Goal: Contribute content: Contribute content

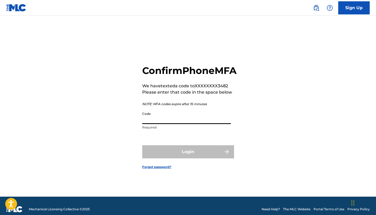
click at [194, 120] on input "Code" at bounding box center [186, 116] width 89 height 15
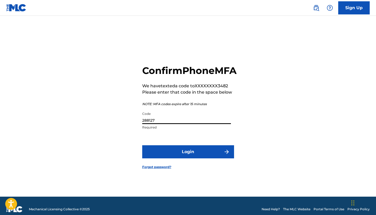
type input "288127"
click at [188, 158] on button "Login" at bounding box center [188, 151] width 92 height 13
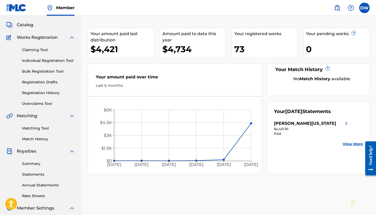
scroll to position [10, 0]
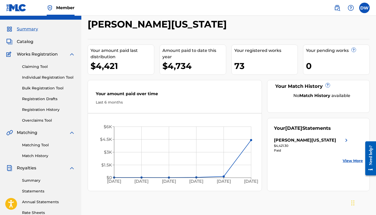
click at [31, 42] on span "Catalog" at bounding box center [25, 42] width 17 height 6
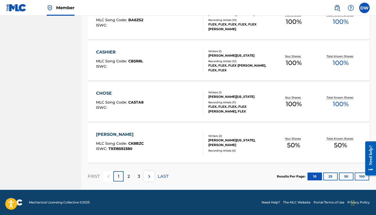
click at [131, 177] on div "2" at bounding box center [129, 176] width 10 height 10
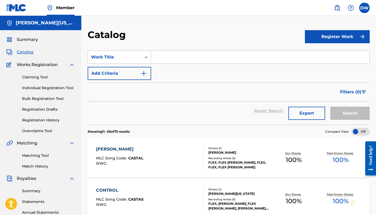
click at [29, 41] on span "Summary" at bounding box center [27, 39] width 21 height 6
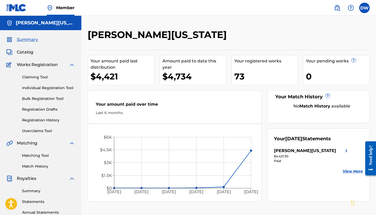
click at [31, 157] on link "Matching Tool" at bounding box center [48, 156] width 53 height 6
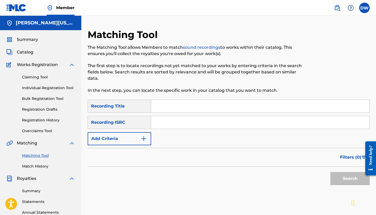
click at [167, 110] on input "Search Form" at bounding box center [260, 106] width 218 height 13
type input "Every Dog"
click at [178, 127] on input "Search Form" at bounding box center [260, 122] width 218 height 13
click at [130, 2] on nav "Member DW DW Devontae Washington 100dwash@gmail.com Notification Preferences Pr…" at bounding box center [188, 8] width 376 height 16
click at [161, 122] on input "Search Form" at bounding box center [260, 122] width 218 height 13
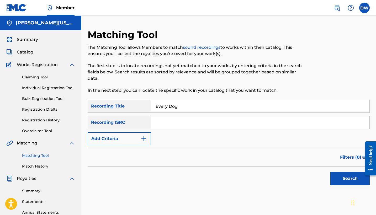
paste input "QZWFG2553477"
type input "QZWFG2553477"
click at [332, 181] on button "Search" at bounding box center [349, 178] width 39 height 13
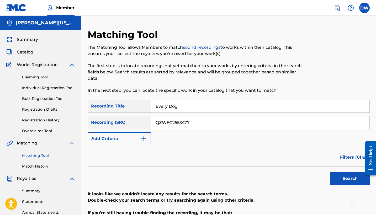
click at [33, 166] on link "Match History" at bounding box center [48, 167] width 53 height 6
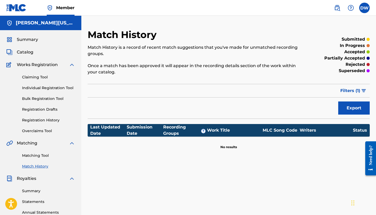
click at [42, 120] on link "Registration History" at bounding box center [48, 120] width 53 height 6
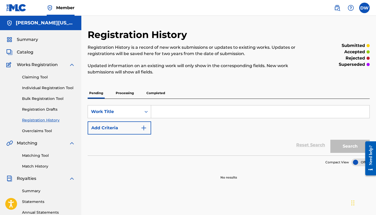
click at [35, 132] on link "Overclaims Tool" at bounding box center [48, 131] width 53 height 6
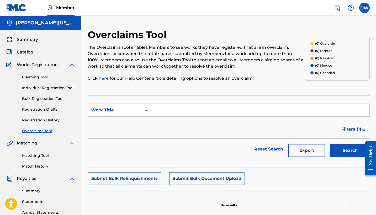
click at [30, 51] on span "Catalog" at bounding box center [25, 52] width 17 height 6
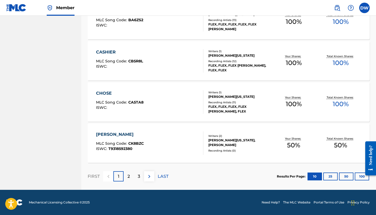
scroll to position [385, 0]
click at [128, 176] on p "2" at bounding box center [128, 176] width 2 height 6
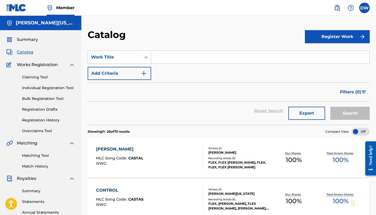
scroll to position [0, 0]
click at [348, 29] on div "Register Work" at bounding box center [337, 36] width 65 height 15
click at [346, 40] on button "Register Work" at bounding box center [337, 36] width 65 height 13
click at [332, 53] on link "Individual" at bounding box center [337, 53] width 65 height 13
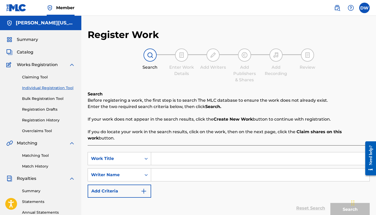
click at [182, 155] on input "Search Form" at bounding box center [260, 158] width 218 height 13
type input "Every Dog"
click at [181, 171] on input "Search Form" at bounding box center [260, 175] width 218 height 13
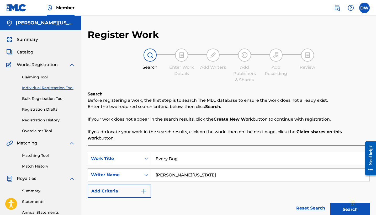
type input "[PERSON_NAME][US_STATE]"
click at [352, 202] on div "Chat Widget" at bounding box center [363, 202] width 26 height 25
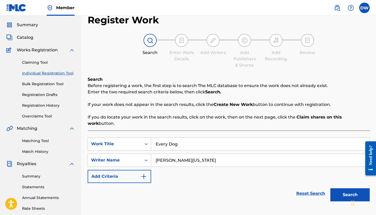
scroll to position [31, 0]
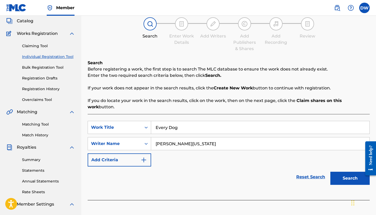
click at [344, 174] on button "Search" at bounding box center [349, 178] width 39 height 13
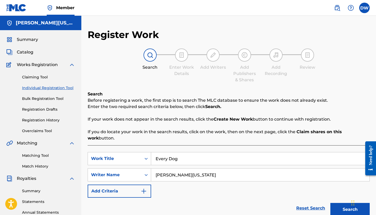
scroll to position [0, 0]
click at [215, 171] on input "[PERSON_NAME][US_STATE]" at bounding box center [260, 175] width 218 height 13
click at [178, 56] on div at bounding box center [181, 55] width 13 height 13
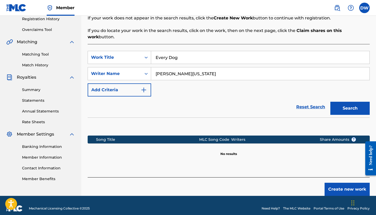
scroll to position [101, 0]
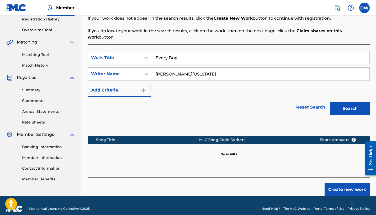
click at [339, 186] on button "Create new work" at bounding box center [346, 189] width 45 height 13
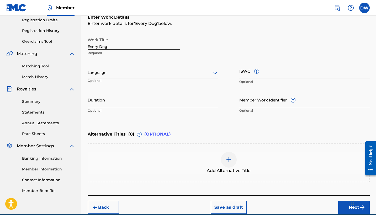
scroll to position [62, 0]
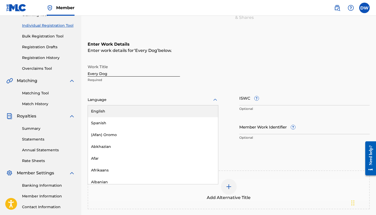
click at [125, 103] on div at bounding box center [153, 100] width 131 height 7
click at [120, 114] on div "English" at bounding box center [153, 111] width 130 height 12
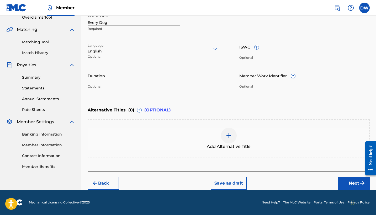
scroll to position [114, 0]
click at [352, 181] on button "Next" at bounding box center [353, 183] width 31 height 13
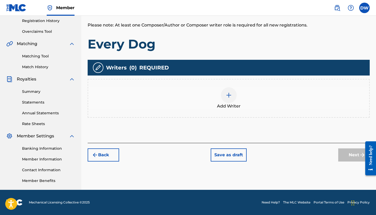
click at [230, 99] on div at bounding box center [229, 95] width 16 height 16
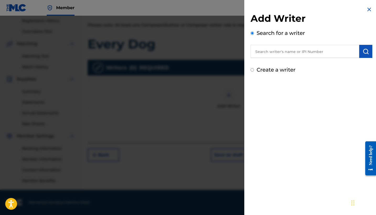
click at [293, 50] on input "text" at bounding box center [304, 51] width 109 height 13
type input "d"
type input "W"
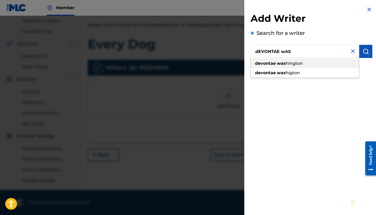
click at [288, 65] on span "hington" at bounding box center [294, 63] width 17 height 5
type input "[PERSON_NAME][US_STATE]"
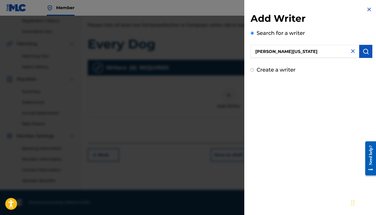
click at [331, 53] on input "[PERSON_NAME][US_STATE]" at bounding box center [304, 51] width 109 height 13
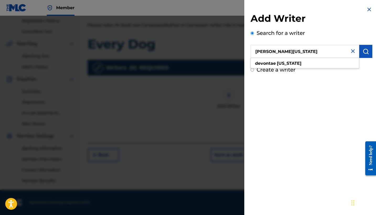
type input "[PERSON_NAME][US_STATE]"
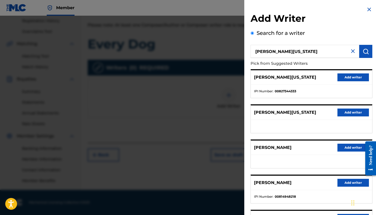
scroll to position [0, 0]
click at [341, 77] on button "Add writer" at bounding box center [352, 77] width 31 height 8
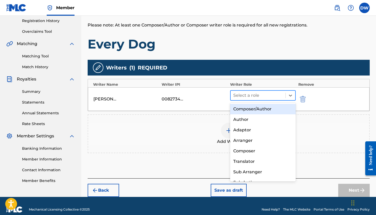
click at [268, 95] on div at bounding box center [258, 95] width 50 height 7
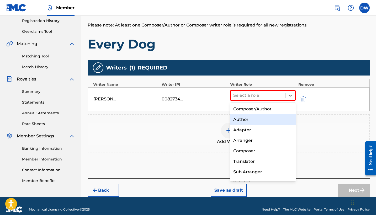
click at [256, 121] on div "Author" at bounding box center [263, 119] width 66 height 10
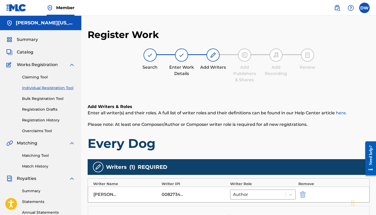
click at [365, 9] on label at bounding box center [364, 8] width 10 height 10
click at [364, 8] on input "DW Devontae Washington 100dwash@gmail.com Notification Preferences Profile Log …" at bounding box center [364, 8] width 0 height 0
click at [116, 30] on h2 "Register Work" at bounding box center [123, 35] width 71 height 12
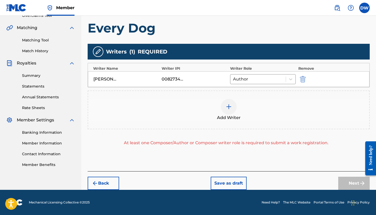
scroll to position [115, 0]
click at [48, 143] on link "Member Information" at bounding box center [48, 144] width 53 height 6
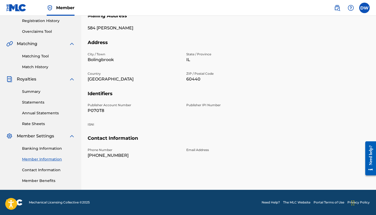
scroll to position [99, 0]
click at [46, 135] on span "Member Settings" at bounding box center [35, 136] width 37 height 6
click at [47, 137] on span "Member Settings" at bounding box center [35, 136] width 37 height 6
click at [70, 137] on img at bounding box center [72, 136] width 6 height 6
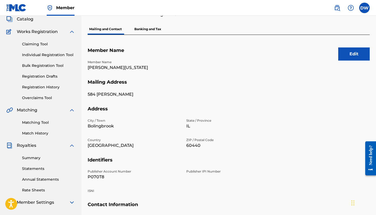
scroll to position [33, 0]
click at [40, 123] on link "Matching Tool" at bounding box center [48, 123] width 53 height 6
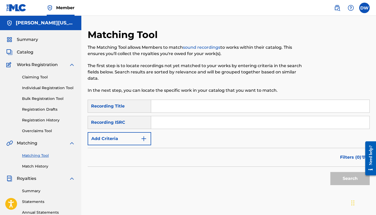
click at [33, 43] on div "Summary Catalog Works Registration Claiming Tool Individual Registration Tool B…" at bounding box center [40, 137] width 81 height 215
click at [33, 41] on span "Summary" at bounding box center [27, 39] width 21 height 6
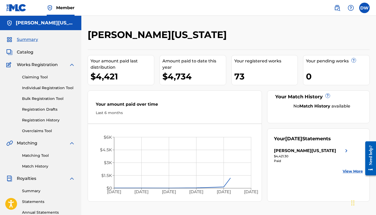
click at [26, 55] on div "Summary Catalog Works Registration Claiming Tool Individual Registration Tool B…" at bounding box center [40, 137] width 81 height 215
click at [26, 53] on span "Catalog" at bounding box center [25, 52] width 17 height 6
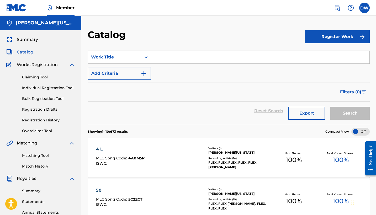
click at [326, 36] on button "Register Work" at bounding box center [337, 36] width 65 height 13
click at [319, 53] on link "Individual" at bounding box center [337, 53] width 65 height 13
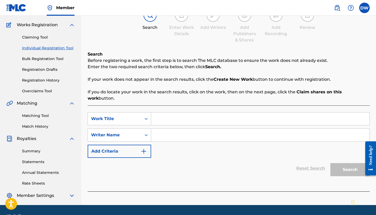
scroll to position [25, 0]
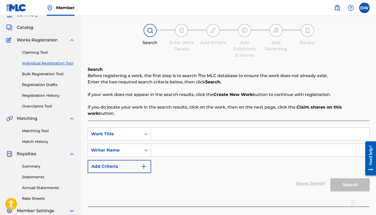
click at [170, 129] on input "Search Form" at bounding box center [260, 134] width 218 height 13
type input "Every Dog"
click at [172, 144] on input "Search Form" at bounding box center [260, 150] width 218 height 13
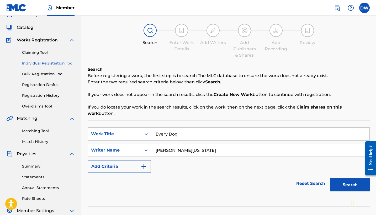
type input "[PERSON_NAME][US_STATE]"
click at [359, 178] on button "Search" at bounding box center [349, 184] width 39 height 13
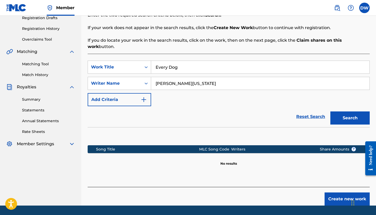
scroll to position [99, 0]
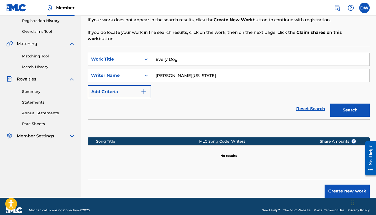
click at [348, 186] on button "Create new work" at bounding box center [346, 191] width 45 height 13
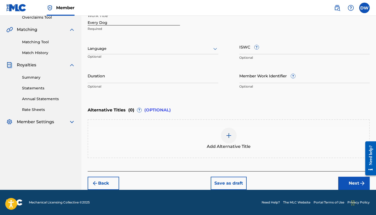
scroll to position [114, 0]
click at [351, 179] on button "Next" at bounding box center [353, 183] width 31 height 13
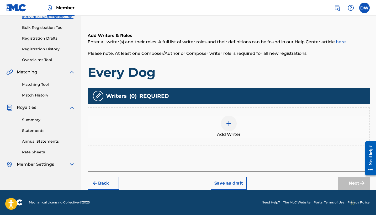
scroll to position [71, 0]
click at [235, 121] on div at bounding box center [229, 124] width 16 height 16
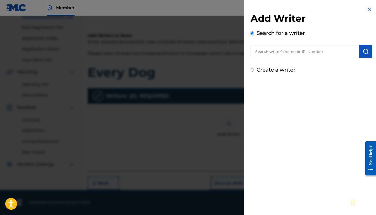
click at [280, 60] on div "Add Writer Search for a writer Create a writer" at bounding box center [311, 43] width 122 height 61
click at [279, 52] on input "text" at bounding box center [304, 51] width 109 height 13
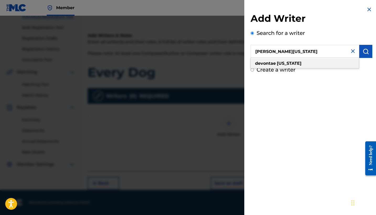
click at [296, 64] on strong "[US_STATE]" at bounding box center [289, 63] width 25 height 5
type input "[PERSON_NAME][US_STATE]"
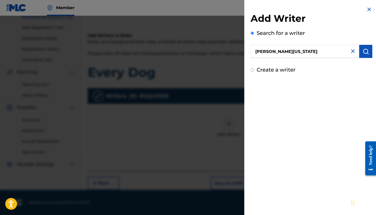
click at [328, 56] on input "[PERSON_NAME][US_STATE]" at bounding box center [304, 51] width 109 height 13
click at [364, 55] on button "submit" at bounding box center [365, 51] width 13 height 13
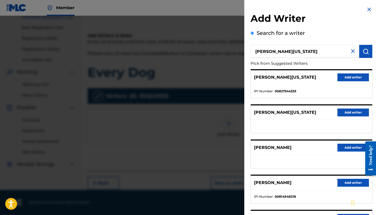
click at [351, 75] on button "Add writer" at bounding box center [352, 77] width 31 height 8
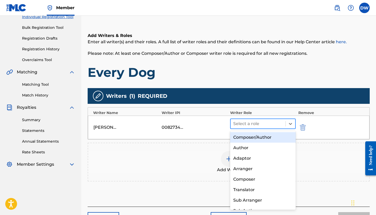
click at [255, 122] on div at bounding box center [258, 123] width 50 height 7
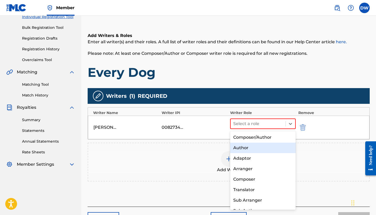
click at [241, 145] on div "Author" at bounding box center [263, 148] width 66 height 10
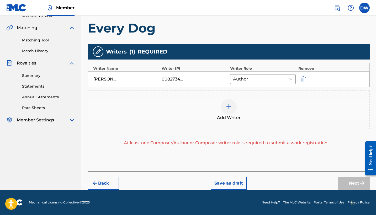
scroll to position [115, 0]
click at [309, 126] on div "Add Writer" at bounding box center [229, 109] width 282 height 39
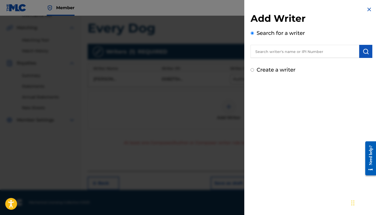
click at [214, 68] on div at bounding box center [188, 123] width 376 height 215
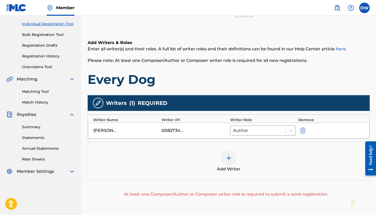
scroll to position [64, 0]
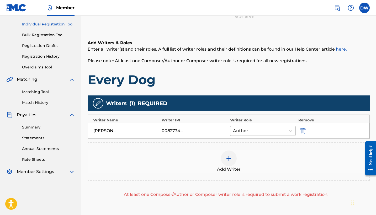
click at [256, 135] on div "Author" at bounding box center [257, 130] width 55 height 9
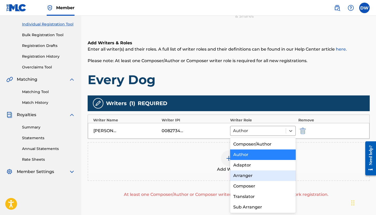
scroll to position [0, 0]
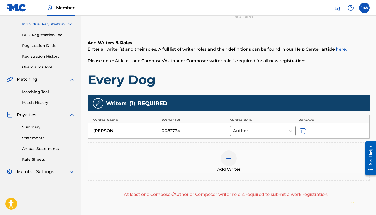
click at [213, 161] on div "Add Writer" at bounding box center [228, 162] width 281 height 22
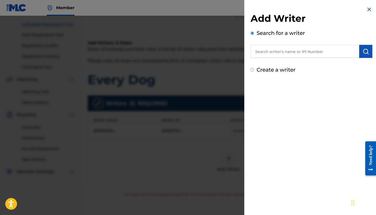
click at [213, 161] on div at bounding box center [188, 123] width 376 height 215
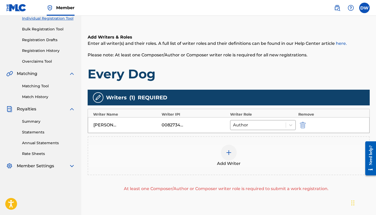
scroll to position [70, 0]
click at [233, 151] on div at bounding box center [229, 153] width 16 height 16
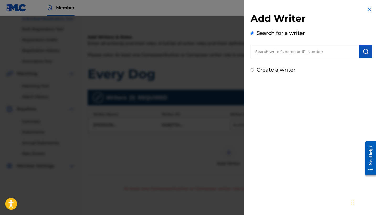
click at [216, 89] on div at bounding box center [188, 123] width 376 height 215
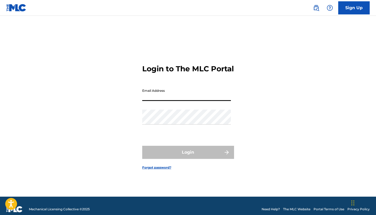
type input "[EMAIL_ADDRESS][DOMAIN_NAME]"
click at [188, 157] on button "Login" at bounding box center [188, 152] width 92 height 13
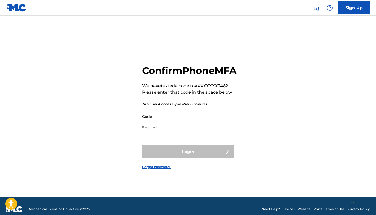
click at [205, 124] on input "Code" at bounding box center [186, 116] width 89 height 15
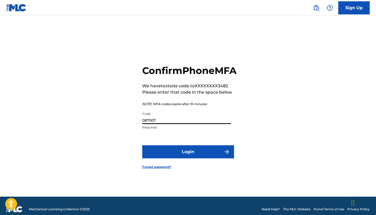
type input "087007"
click at [188, 158] on button "Login" at bounding box center [188, 151] width 92 height 13
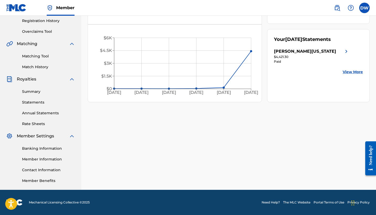
scroll to position [99, 0]
click at [33, 60] on div "Matching Tool Match History" at bounding box center [40, 58] width 69 height 23
click at [33, 58] on link "Matching Tool" at bounding box center [48, 57] width 53 height 6
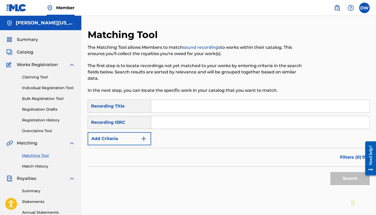
click at [186, 109] on input "Search Form" at bounding box center [260, 106] width 218 height 13
type input "New Margielas"
click at [209, 122] on input "Search Form" at bounding box center [260, 122] width 218 height 13
paste input "QZ4JJ1820056"
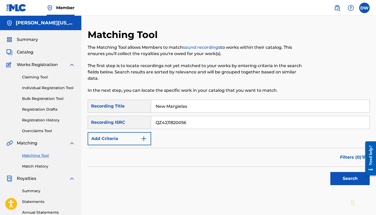
type input "QZ4JJ1820056"
click at [343, 182] on button "Search" at bounding box center [349, 178] width 39 height 13
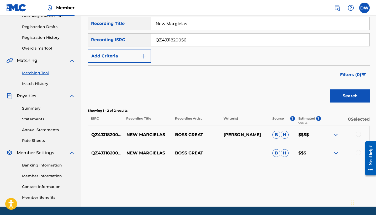
scroll to position [83, 0]
click at [360, 135] on div at bounding box center [358, 134] width 5 height 5
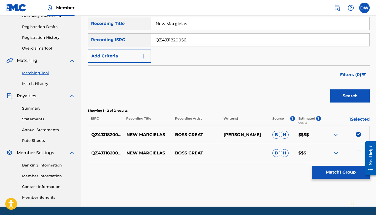
click at [358, 151] on div at bounding box center [358, 152] width 5 height 5
click at [347, 172] on button "Match 2 Groups" at bounding box center [341, 172] width 58 height 13
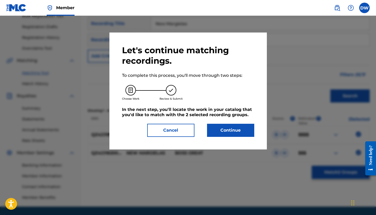
click at [220, 129] on button "Continue" at bounding box center [230, 130] width 47 height 13
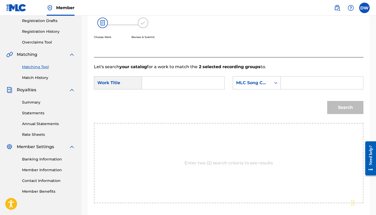
scroll to position [88, 0]
click at [156, 86] on input "Search Form" at bounding box center [182, 83] width 73 height 13
click at [156, 99] on div "Search" at bounding box center [228, 109] width 269 height 27
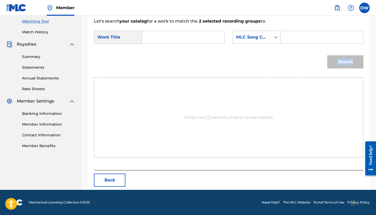
scroll to position [134, 0]
click at [114, 174] on button "Back" at bounding box center [109, 180] width 31 height 13
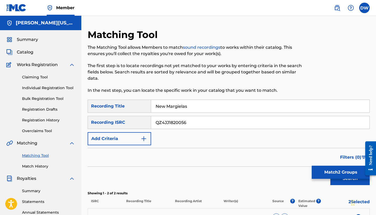
scroll to position [0, 0]
click at [25, 56] on div "Summary Catalog Works Registration Claiming Tool Individual Registration Tool B…" at bounding box center [40, 159] width 81 height 259
click at [24, 52] on span "Catalog" at bounding box center [25, 52] width 17 height 6
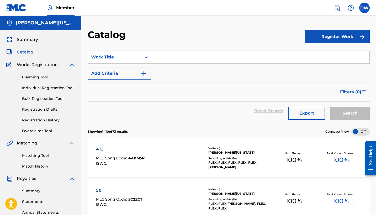
click at [333, 41] on button "Register Work" at bounding box center [337, 36] width 65 height 13
click at [320, 57] on link "Individual" at bounding box center [337, 53] width 65 height 13
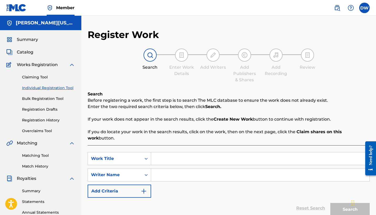
click at [193, 152] on input "Search Form" at bounding box center [260, 158] width 218 height 13
type input "New Margielas"
click at [199, 170] on input "Search Form" at bounding box center [260, 175] width 218 height 13
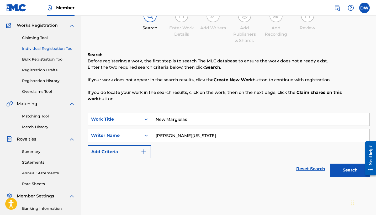
scroll to position [57, 0]
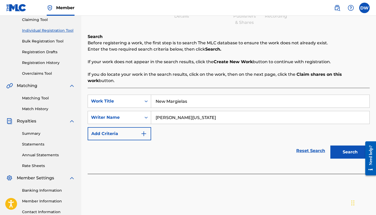
type input "[PERSON_NAME][US_STATE]"
click at [352, 146] on button "Search" at bounding box center [349, 152] width 39 height 13
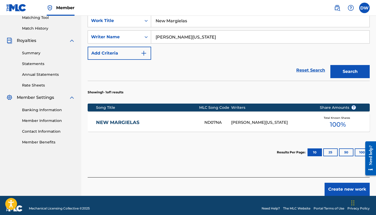
scroll to position [138, 0]
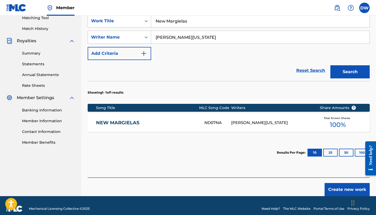
click at [246, 114] on div "NEW MARGIELAS ND07NA [PERSON_NAME][US_STATE] Total Known Shares 100 %" at bounding box center [229, 123] width 282 height 18
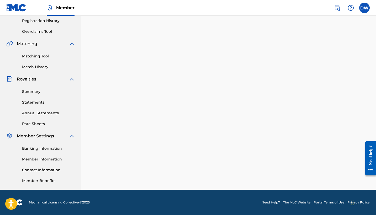
click at [246, 112] on div at bounding box center [228, 59] width 295 height 260
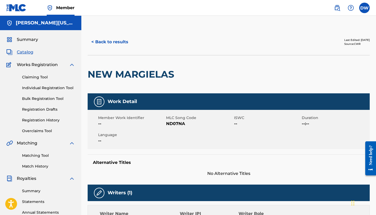
click at [249, 116] on span "ISWC" at bounding box center [267, 118] width 67 height 6
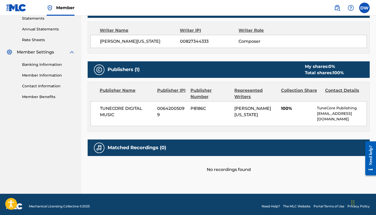
scroll to position [183, 0]
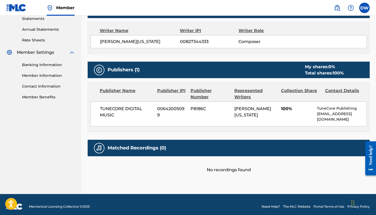
click at [239, 163] on div "No recordings found" at bounding box center [229, 164] width 282 height 17
click at [338, 90] on div "Contact Details" at bounding box center [345, 94] width 40 height 13
click at [338, 91] on div "Contact Details" at bounding box center [345, 94] width 40 height 13
click at [339, 101] on div "Publisher Name Publisher IPI Publisher Number Represented Writers Collection Sh…" at bounding box center [228, 106] width 281 height 49
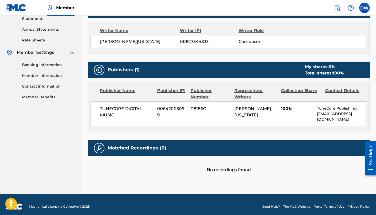
click at [204, 165] on div "No recordings found" at bounding box center [229, 164] width 282 height 17
click at [215, 164] on div "No recordings found" at bounding box center [229, 164] width 282 height 17
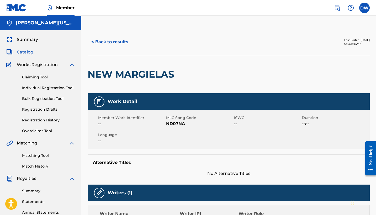
scroll to position [0, 0]
click at [104, 44] on button "< Back to results" at bounding box center [110, 41] width 44 height 13
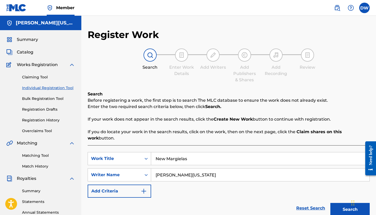
scroll to position [99, 0]
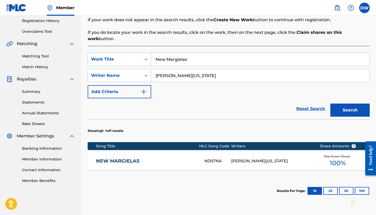
click at [125, 158] on link "NEW MARGIELAS" at bounding box center [146, 161] width 101 height 6
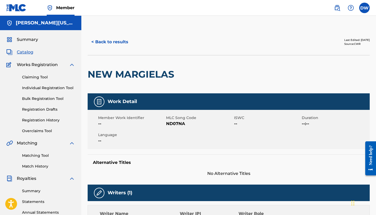
click at [102, 41] on button "< Back to results" at bounding box center [110, 41] width 44 height 13
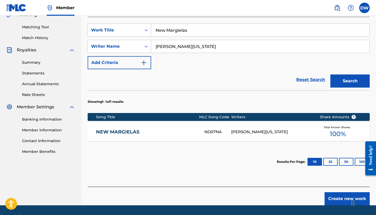
scroll to position [129, 0]
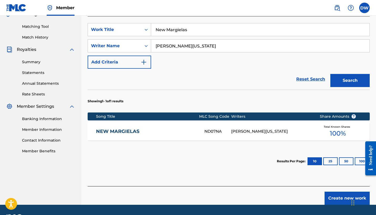
click at [326, 157] on button "25" at bounding box center [330, 161] width 14 height 8
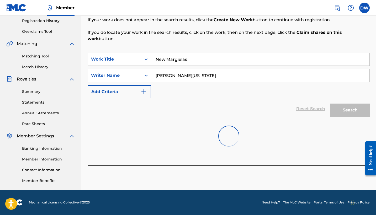
scroll to position [99, 0]
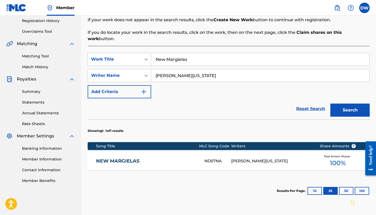
click at [345, 187] on button "50" at bounding box center [346, 191] width 14 height 8
click at [355, 187] on button "100" at bounding box center [362, 191] width 14 height 8
click at [318, 187] on button "10" at bounding box center [314, 191] width 14 height 8
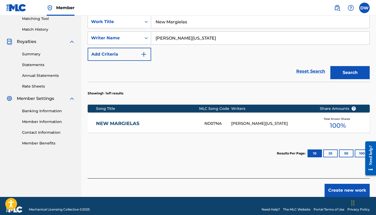
scroll to position [137, 0]
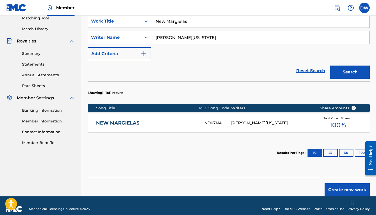
click at [333, 187] on button "Create new work" at bounding box center [346, 189] width 45 height 13
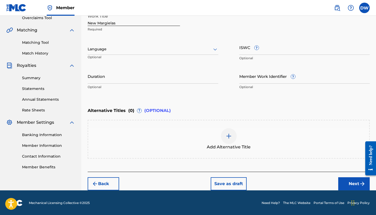
scroll to position [113, 0]
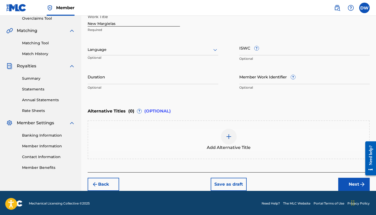
click at [344, 188] on button "Next" at bounding box center [353, 184] width 31 height 13
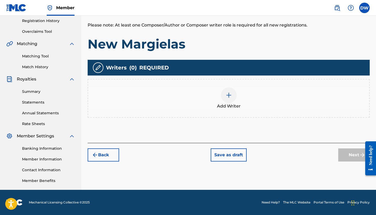
scroll to position [99, 0]
click at [226, 94] on img at bounding box center [229, 95] width 6 height 6
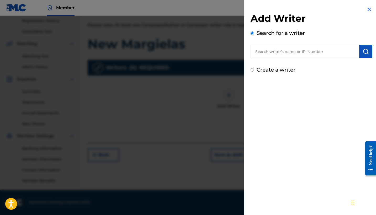
click at [291, 53] on input "text" at bounding box center [304, 51] width 109 height 13
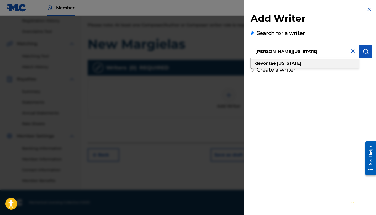
click at [292, 63] on strong "[US_STATE]" at bounding box center [289, 63] width 25 height 5
type input "[PERSON_NAME][US_STATE]"
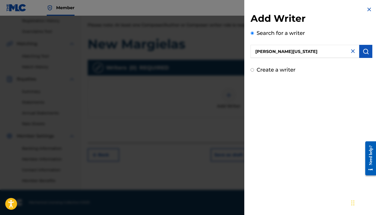
click at [366, 50] on img "submit" at bounding box center [365, 51] width 6 height 6
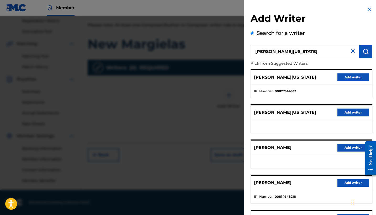
click at [338, 78] on button "Add writer" at bounding box center [352, 77] width 31 height 8
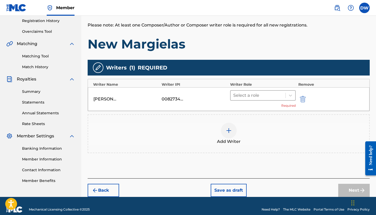
click at [257, 96] on div at bounding box center [258, 95] width 50 height 7
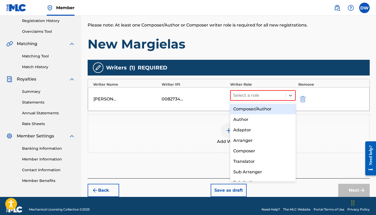
click at [251, 108] on div "Composer/Author" at bounding box center [263, 109] width 66 height 10
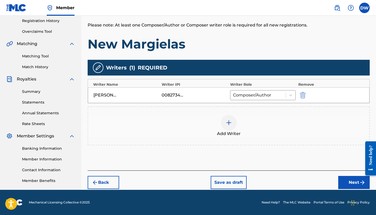
click at [233, 124] on div at bounding box center [229, 123] width 16 height 16
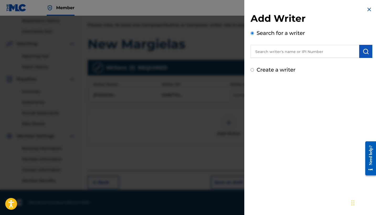
click at [228, 115] on div at bounding box center [188, 123] width 376 height 215
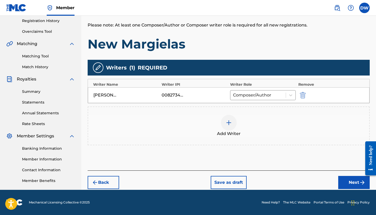
click at [349, 182] on button "Next" at bounding box center [353, 182] width 31 height 13
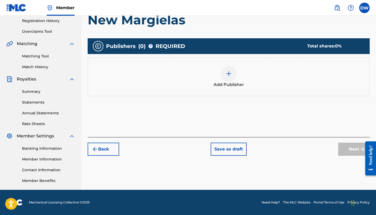
scroll to position [24, 0]
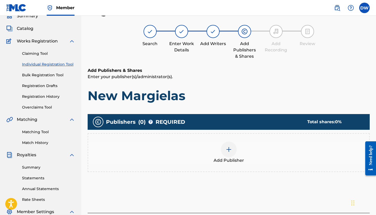
click at [228, 151] on img at bounding box center [229, 149] width 6 height 6
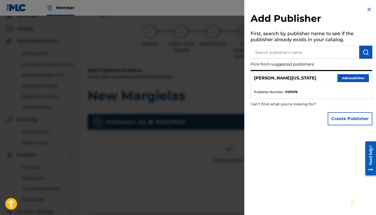
click at [341, 79] on button "Add publisher" at bounding box center [352, 78] width 31 height 8
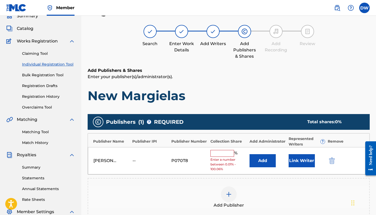
click at [218, 154] on input "text" at bounding box center [222, 153] width 24 height 7
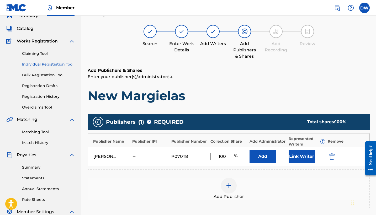
type input "100"
click at [305, 158] on button "Link Writer" at bounding box center [301, 156] width 26 height 13
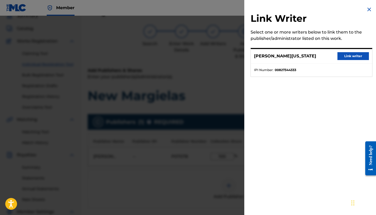
click at [341, 58] on button "Link writer" at bounding box center [352, 56] width 31 height 8
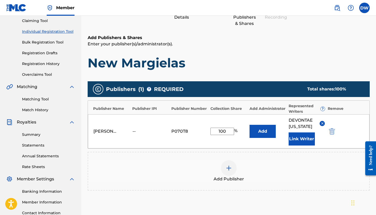
scroll to position [60, 0]
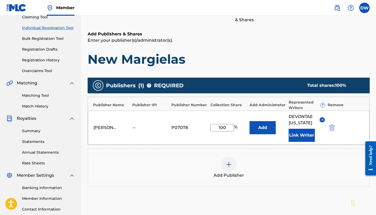
click at [258, 134] on button "Add" at bounding box center [262, 127] width 26 height 13
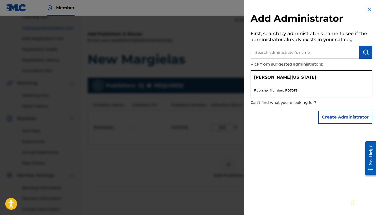
click at [296, 78] on p "[PERSON_NAME][US_STATE]" at bounding box center [285, 77] width 62 height 6
click at [280, 79] on p "[PERSON_NAME][US_STATE]" at bounding box center [285, 77] width 62 height 6
click at [283, 55] on input "text" at bounding box center [304, 52] width 109 height 13
type input "t"
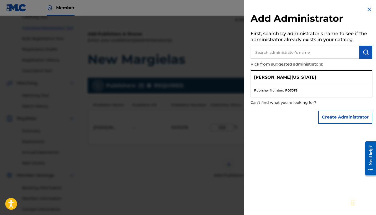
click at [364, 9] on div "Add Administrator First, search by administrator’s name to see if the administr…" at bounding box center [311, 66] width 134 height 133
click at [366, 10] on img at bounding box center [369, 9] width 6 height 6
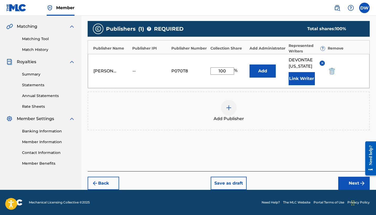
click at [349, 182] on button "Next" at bounding box center [353, 183] width 31 height 13
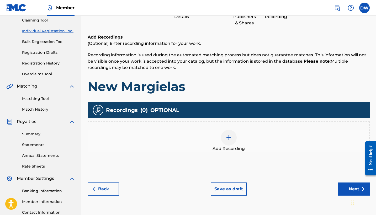
scroll to position [61, 0]
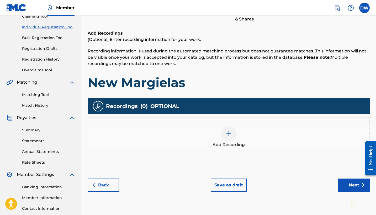
click at [229, 135] on img at bounding box center [229, 134] width 6 height 6
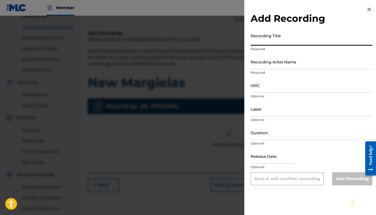
click at [286, 39] on input "Recording Title" at bounding box center [311, 38] width 122 height 15
type input "New Margie's"
drag, startPoint x: 284, startPoint y: 38, endPoint x: 299, endPoint y: 65, distance: 30.7
click at [299, 65] on input "Recording Artist Name" at bounding box center [311, 61] width 122 height 15
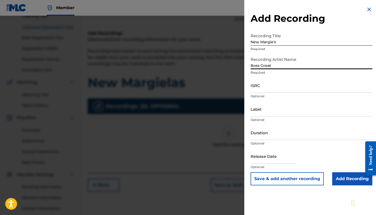
type input "Boss Great"
click at [296, 91] on input "ISRC" at bounding box center [311, 85] width 122 height 15
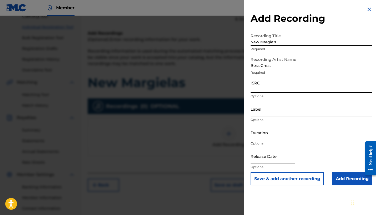
click at [254, 90] on input "ISRC" at bounding box center [311, 85] width 122 height 15
paste input "QZ4JJ182005"
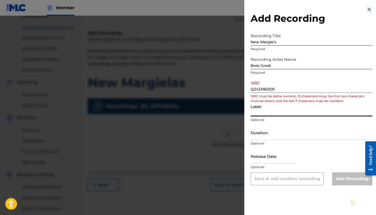
click at [280, 115] on input "Label" at bounding box center [311, 108] width 122 height 15
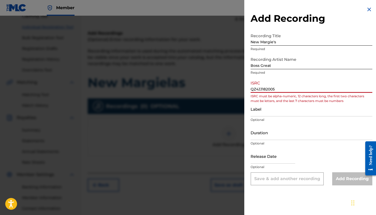
click at [287, 89] on input "QZ4JJ182005" at bounding box center [311, 85] width 122 height 15
type input "\"
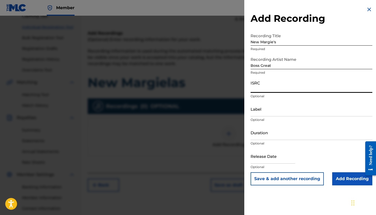
click at [254, 89] on input "ISRC" at bounding box center [311, 85] width 122 height 15
paste input "QZ4JJ1820056"
type input "QZ4JJ1820056"
click at [260, 112] on input "Label" at bounding box center [311, 108] width 122 height 15
click at [277, 100] on div "ISRC QZ4JJ1820056 Optional" at bounding box center [311, 90] width 122 height 24
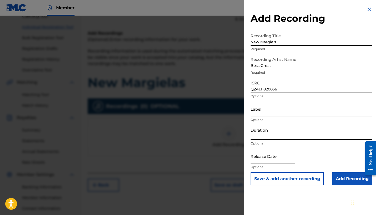
click at [260, 135] on input "Duration" at bounding box center [311, 132] width 122 height 15
click at [271, 123] on div "Label Optional" at bounding box center [311, 113] width 122 height 24
click at [284, 161] on input "text" at bounding box center [272, 156] width 45 height 15
select select "7"
select select "2025"
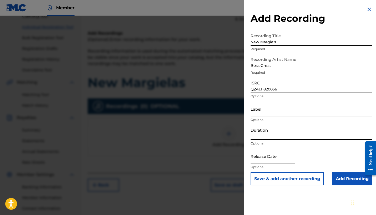
click at [323, 129] on input "Duration" at bounding box center [311, 132] width 122 height 15
click at [279, 39] on input "New Margie's" at bounding box center [311, 38] width 122 height 15
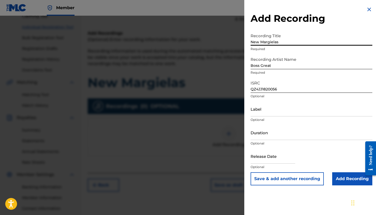
type input "New Margielas"
click at [308, 55] on input "Boss Great" at bounding box center [311, 61] width 122 height 15
click at [295, 44] on input "New Margielas" at bounding box center [311, 38] width 122 height 15
drag, startPoint x: 307, startPoint y: 43, endPoint x: 333, endPoint y: 22, distance: 33.4
click at [333, 22] on h2 "Add Recording" at bounding box center [311, 19] width 122 height 12
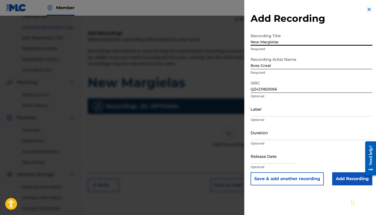
click at [286, 41] on input "New Margielas" at bounding box center [311, 38] width 122 height 15
drag, startPoint x: 292, startPoint y: 53, endPoint x: 345, endPoint y: 177, distance: 134.7
click at [345, 177] on input "Add Recording" at bounding box center [352, 178] width 40 height 13
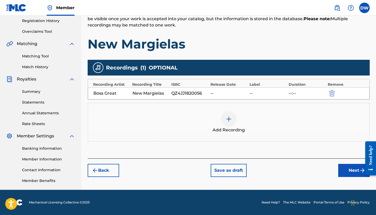
click at [349, 171] on button "Next" at bounding box center [353, 170] width 31 height 13
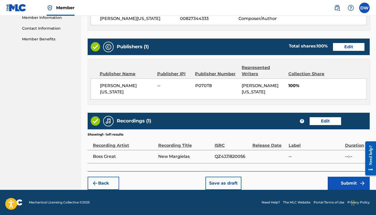
scroll to position [241, 0]
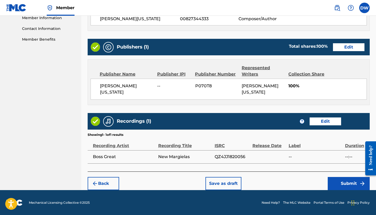
click at [348, 184] on button "Submit" at bounding box center [349, 183] width 42 height 13
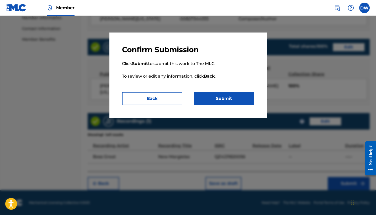
click at [210, 97] on button "Submit" at bounding box center [224, 98] width 60 height 13
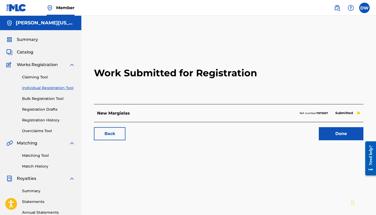
click at [326, 132] on link "Done" at bounding box center [341, 133] width 45 height 13
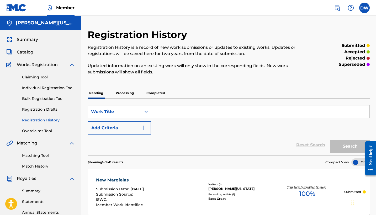
click at [15, 11] on img at bounding box center [16, 8] width 20 height 8
